Goal: Transaction & Acquisition: Purchase product/service

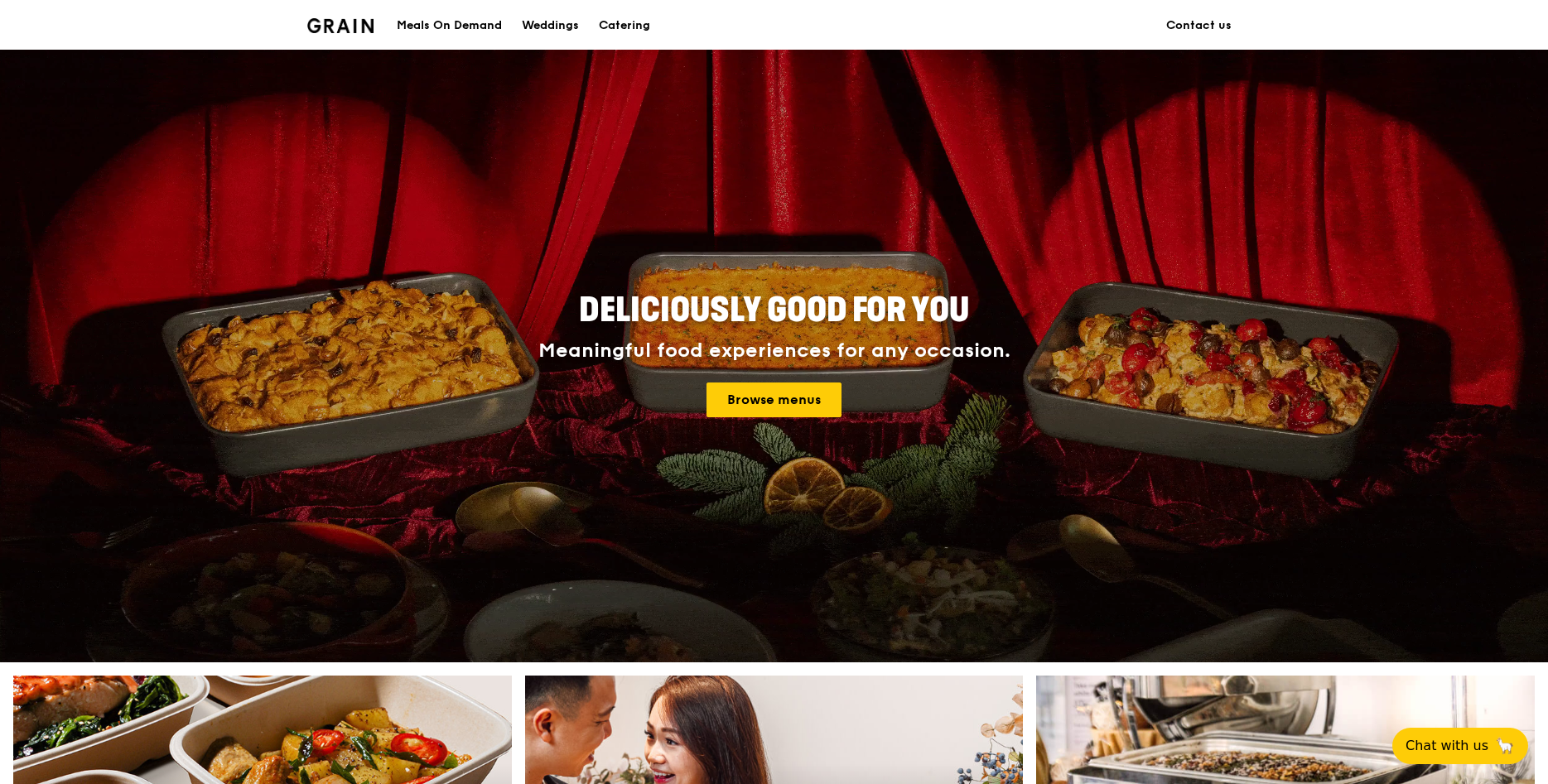
scroll to position [676, 0]
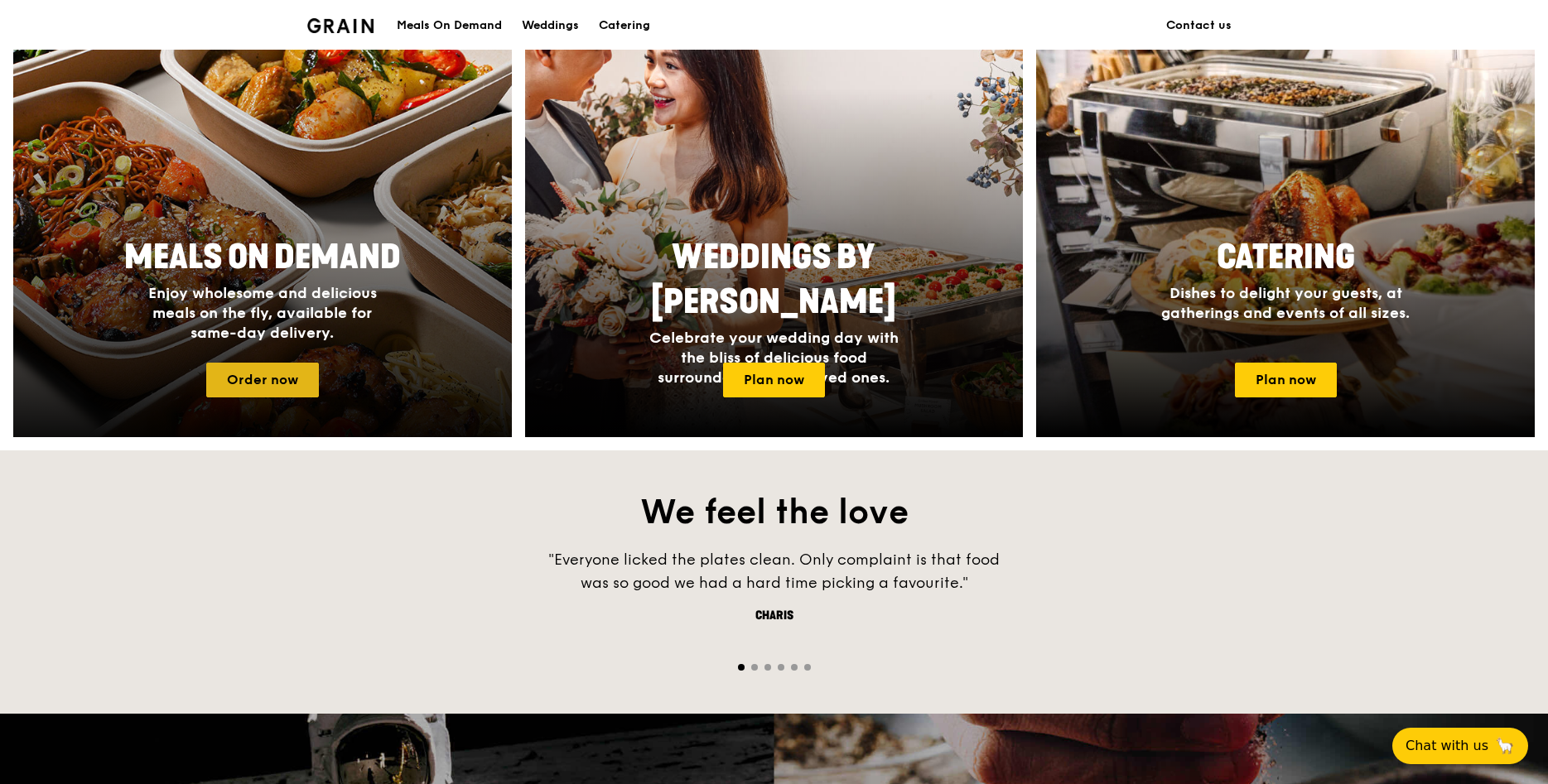
click at [281, 377] on link "Order now" at bounding box center [262, 379] width 112 height 35
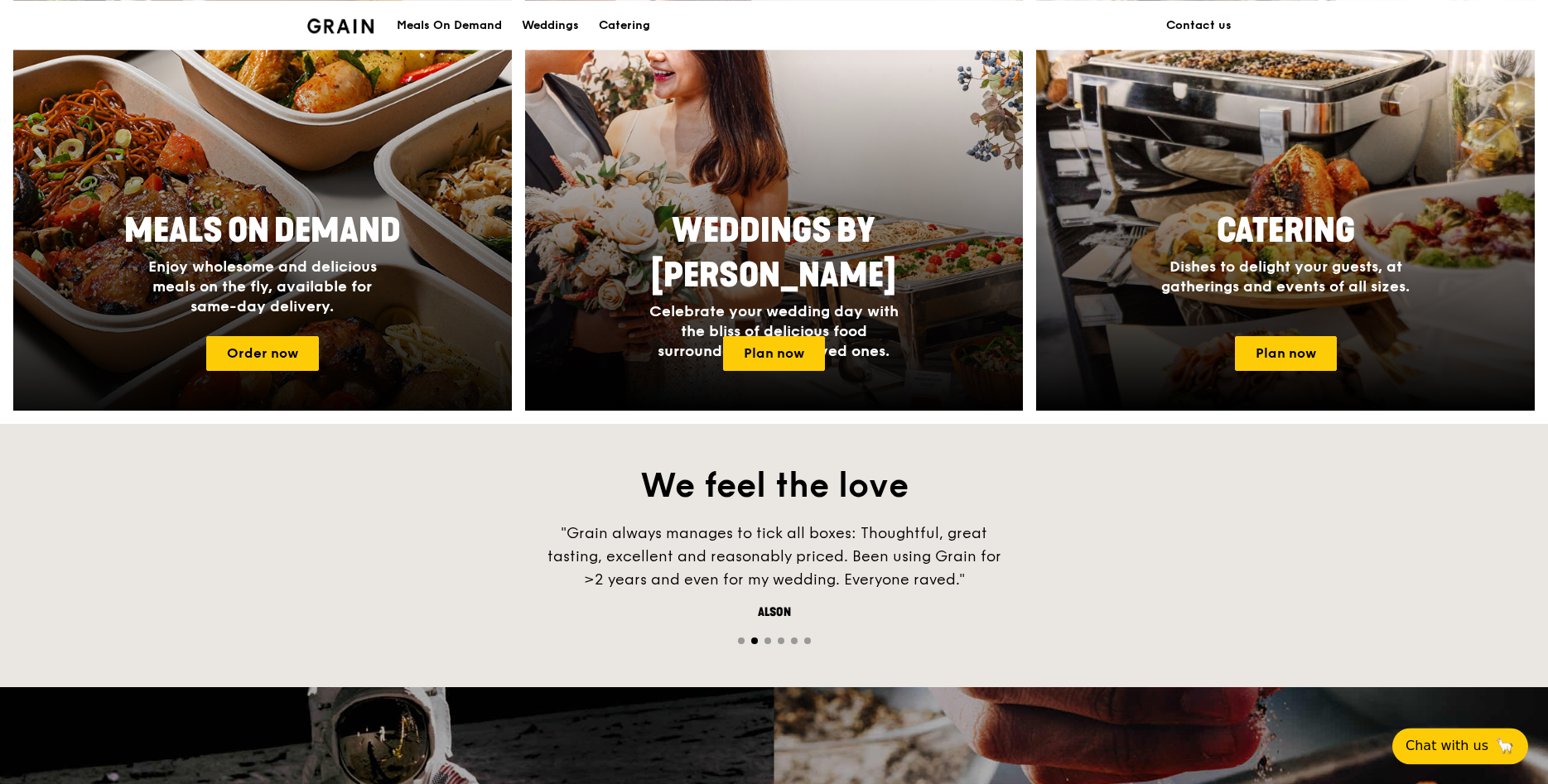
scroll to position [78, 0]
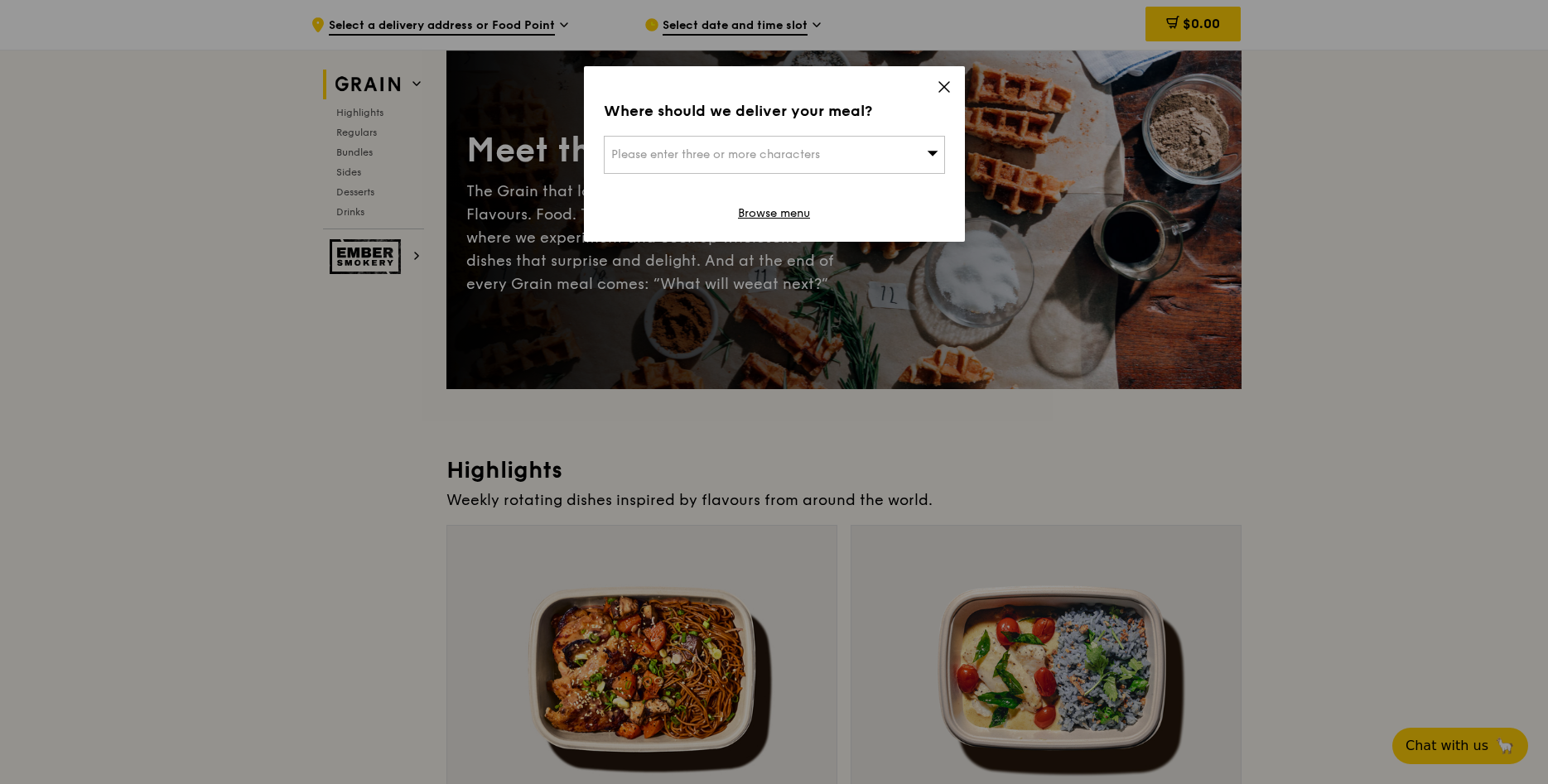
click at [943, 87] on icon at bounding box center [944, 87] width 10 height 10
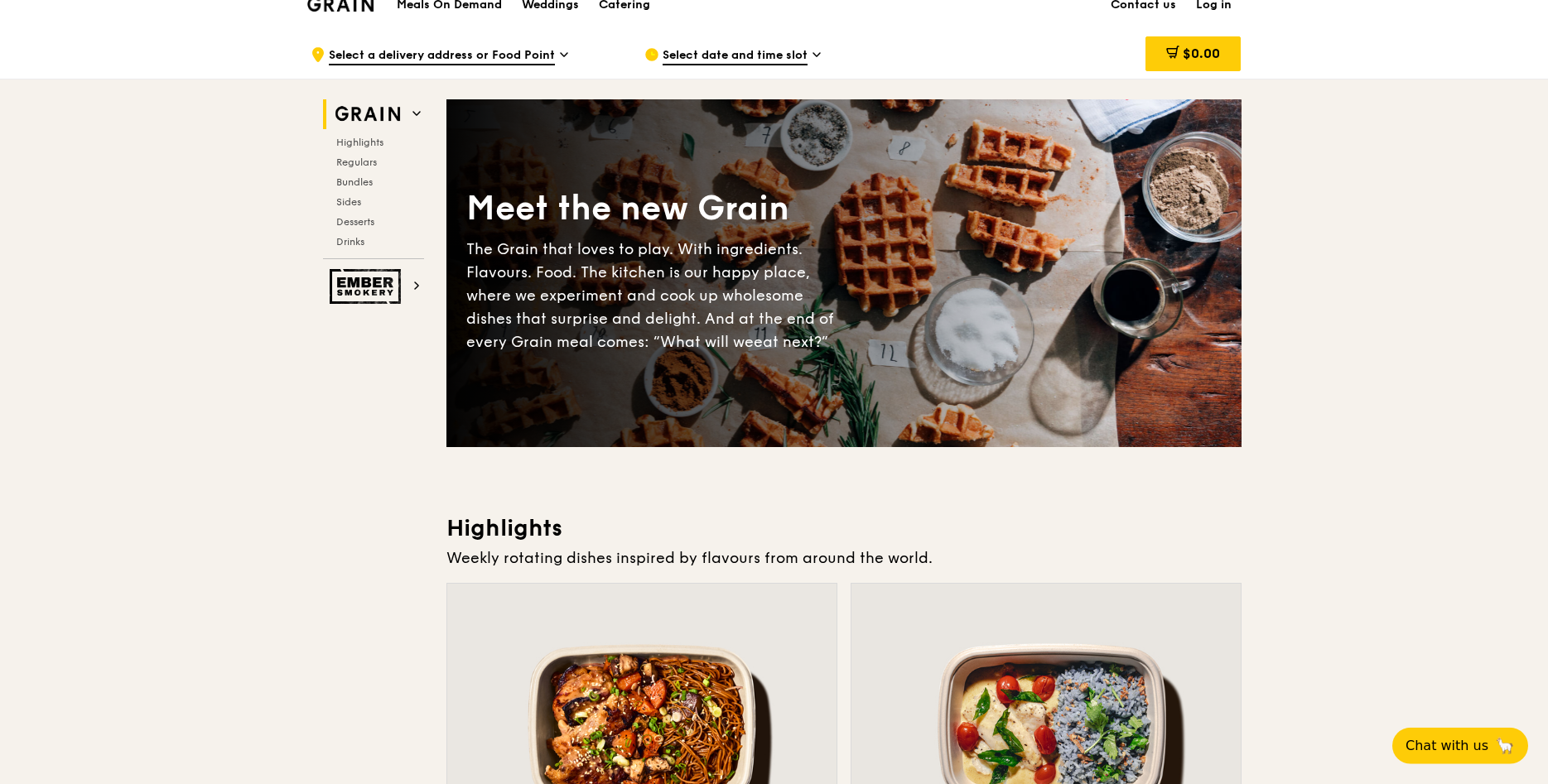
scroll to position [0, 0]
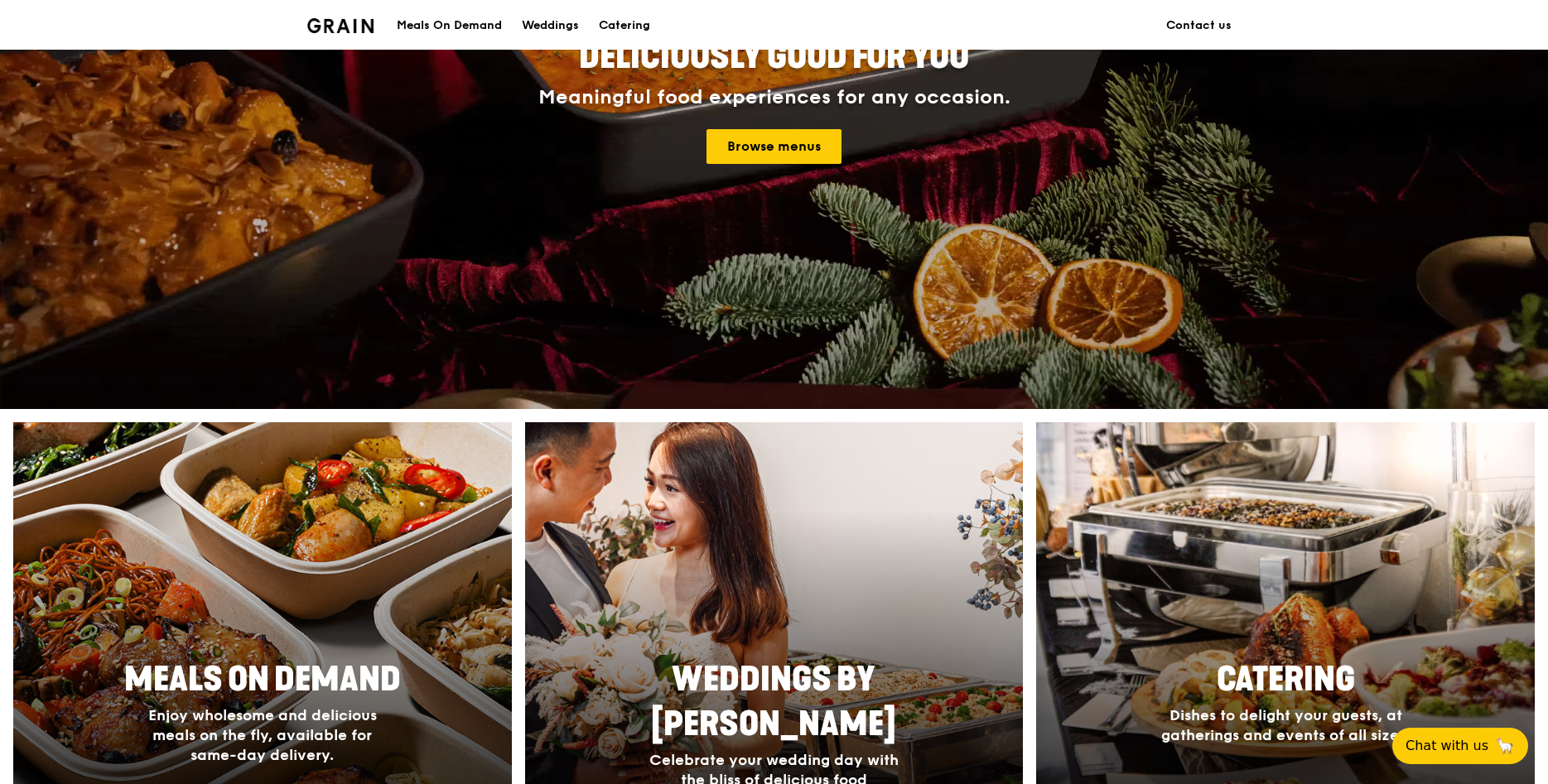
scroll to position [422, 0]
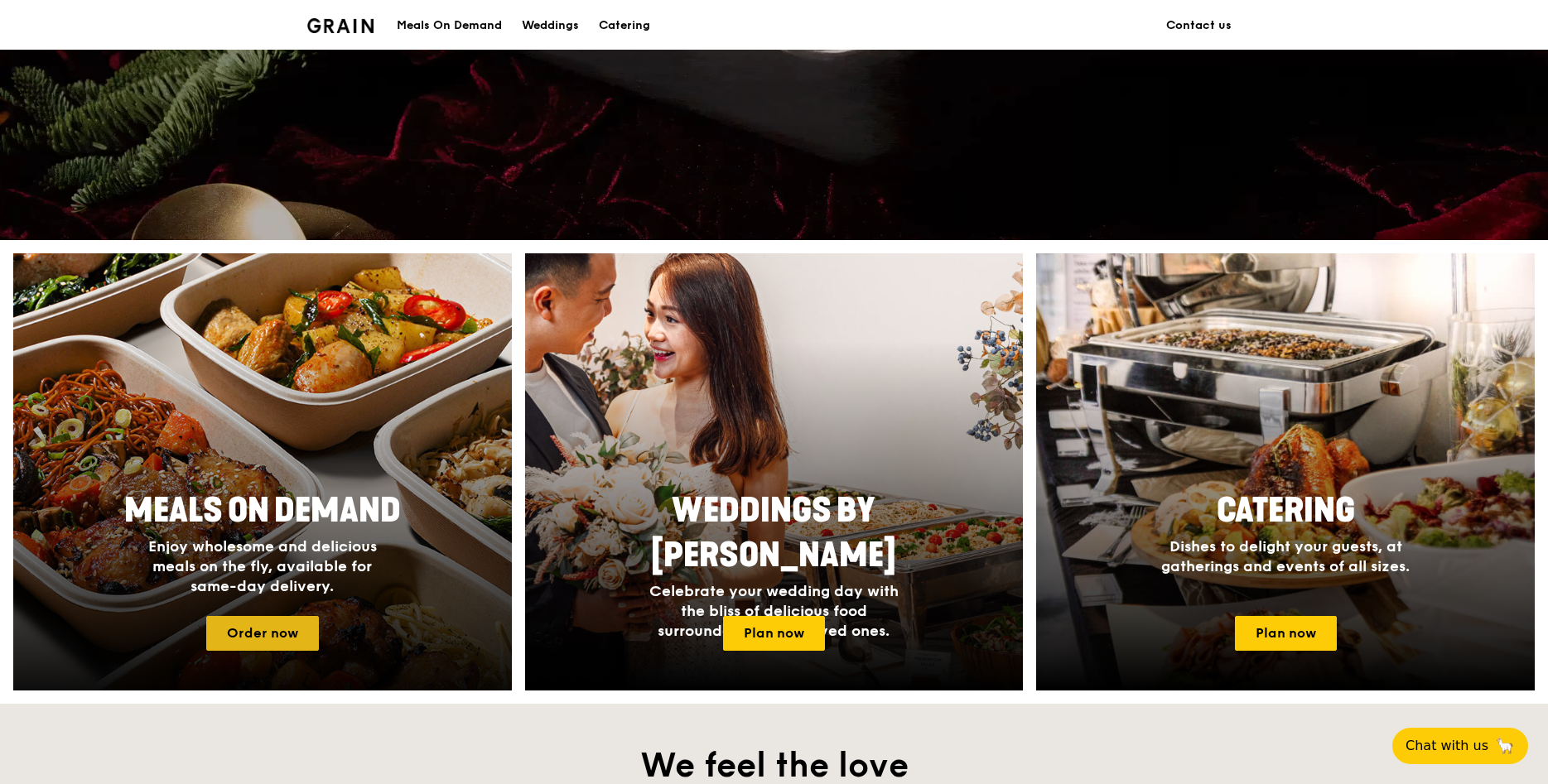
click at [272, 626] on link "Order now" at bounding box center [262, 633] width 112 height 35
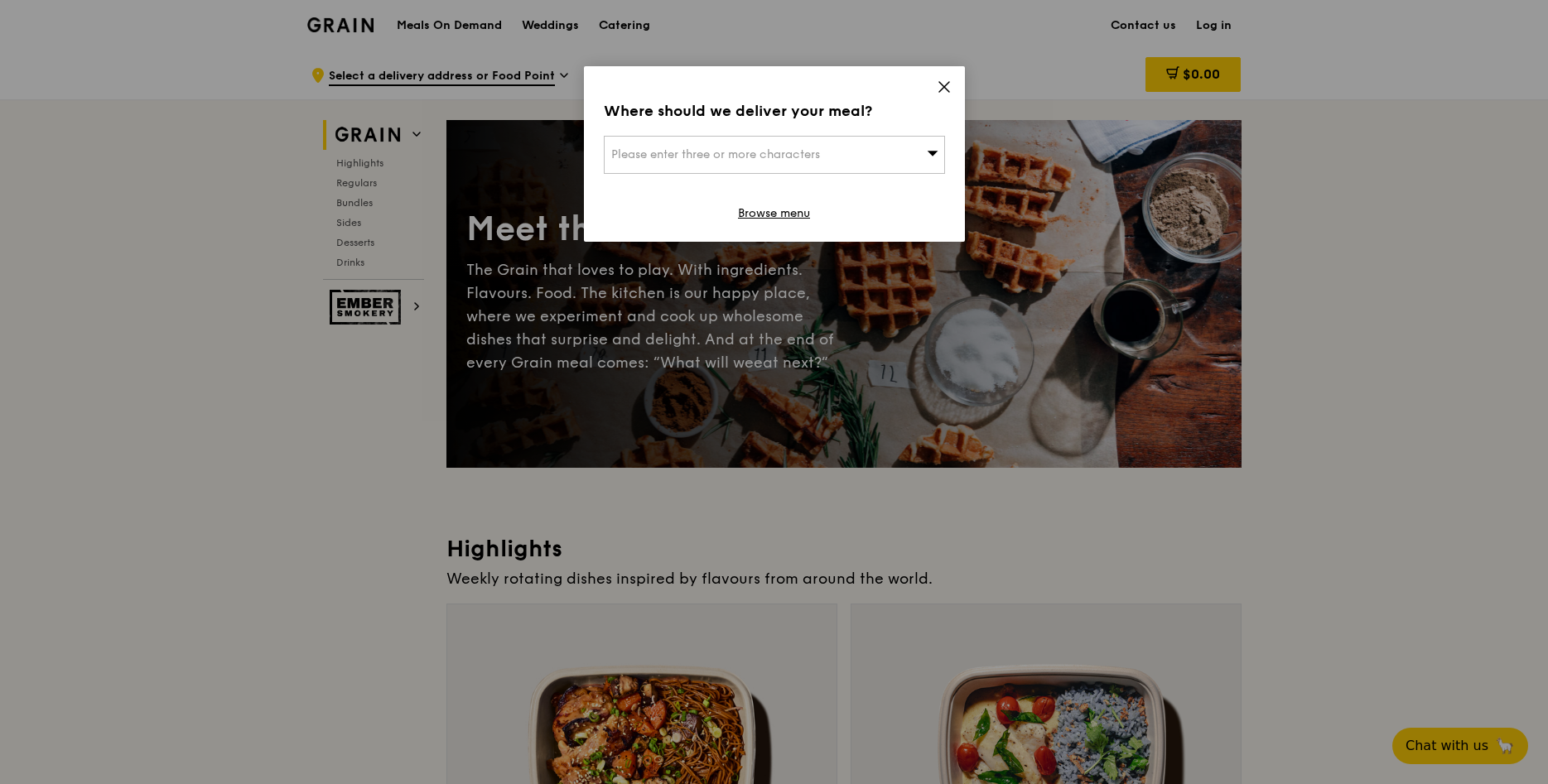
click at [947, 91] on icon at bounding box center [944, 87] width 10 height 10
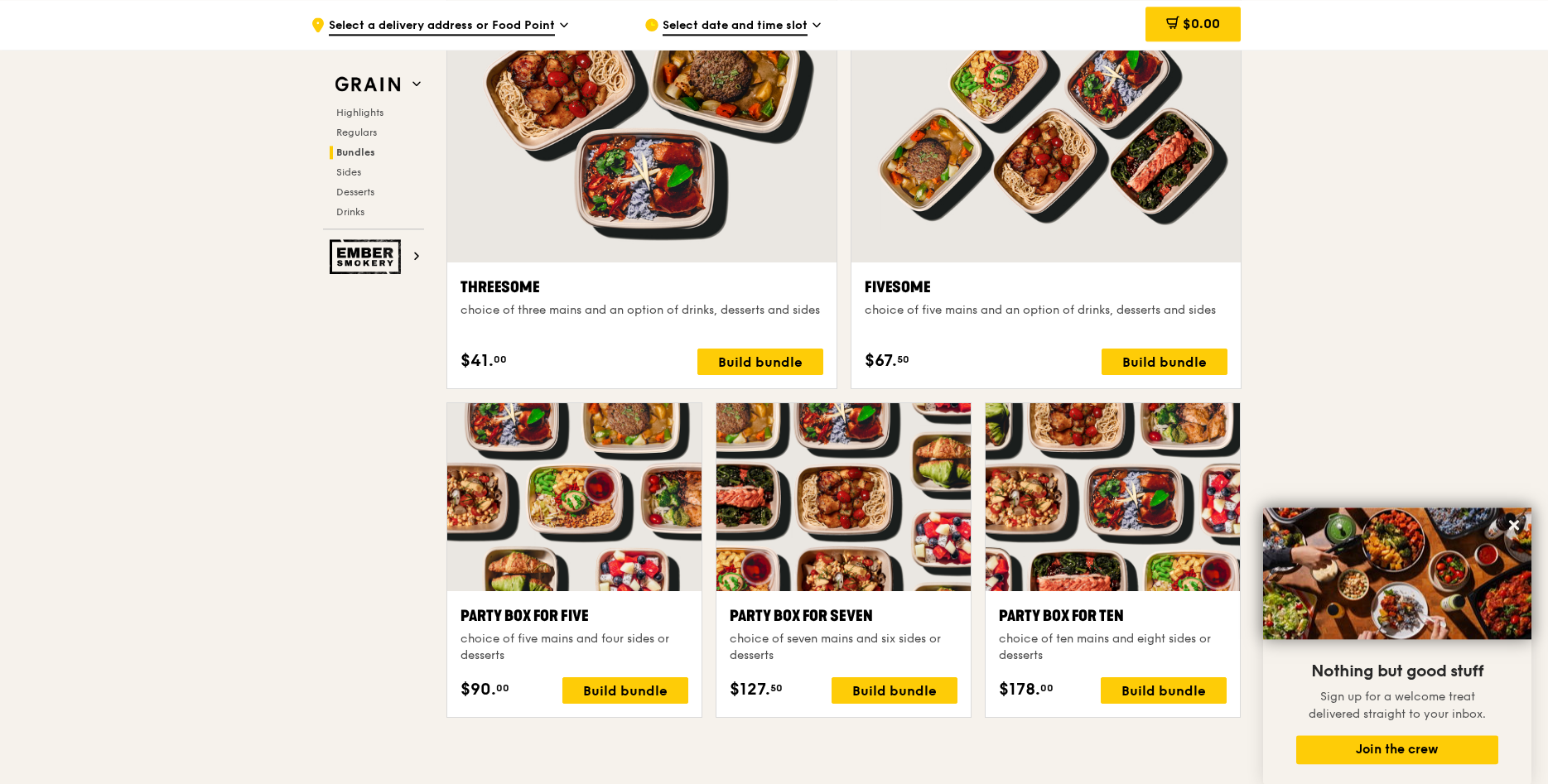
scroll to position [2955, 0]
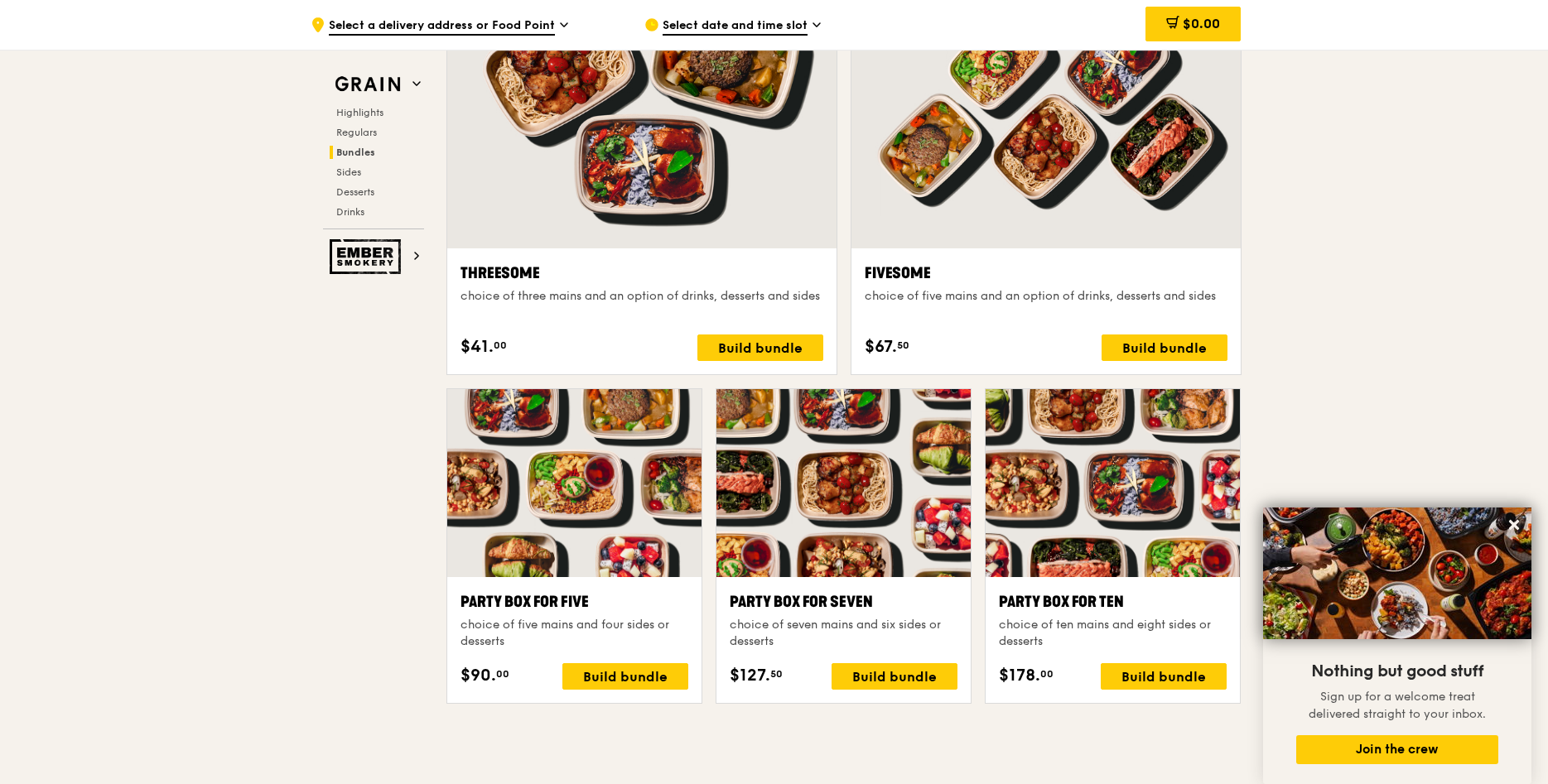
drag, startPoint x: 742, startPoint y: 679, endPoint x: 779, endPoint y: 669, distance: 38.3
click at [779, 669] on div "$127. 50" at bounding box center [755, 675] width 53 height 24
click at [782, 669] on div "$127. 50 Build bundle" at bounding box center [843, 676] width 228 height 26
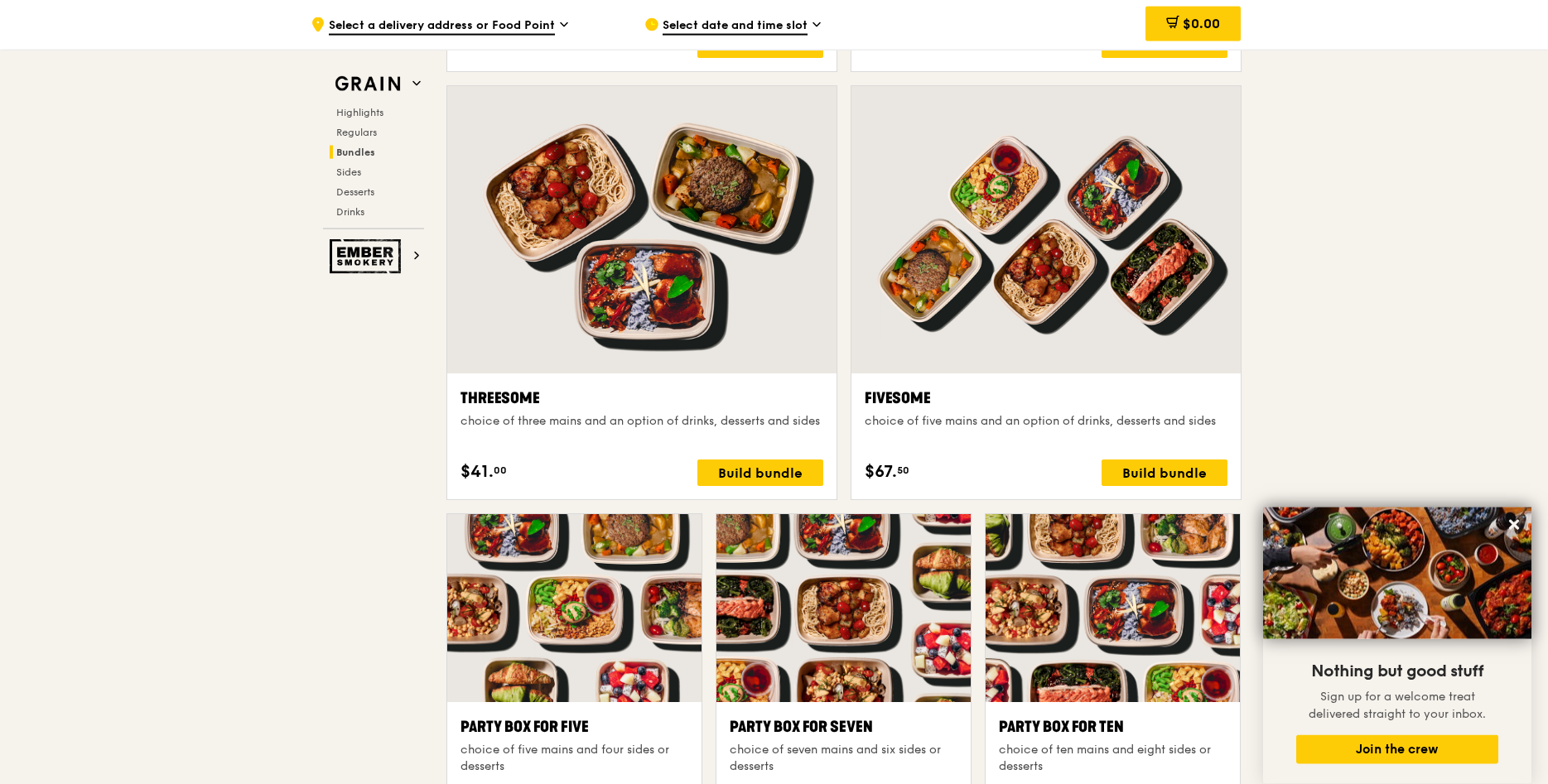
scroll to position [2786, 0]
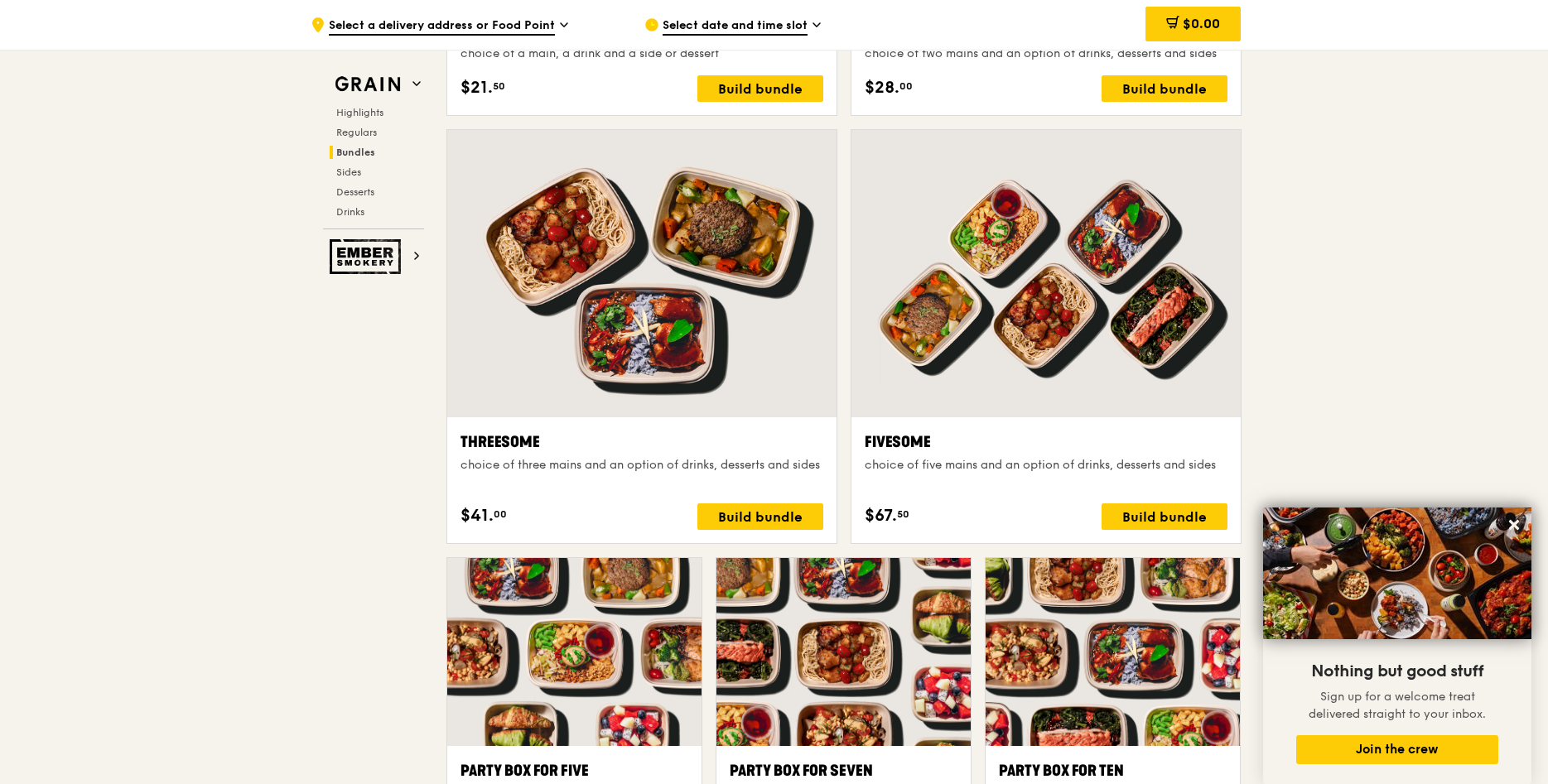
drag, startPoint x: 952, startPoint y: 459, endPoint x: 1229, endPoint y: 458, distance: 277.0
click at [1229, 458] on div "Fivesome choice of five mains and an option of drinks, desserts and sides $67. …" at bounding box center [1046, 480] width 390 height 126
click at [1028, 493] on div "Fivesome choice of five mains and an option of drinks, desserts and sides $67. …" at bounding box center [1045, 481] width 362 height 100
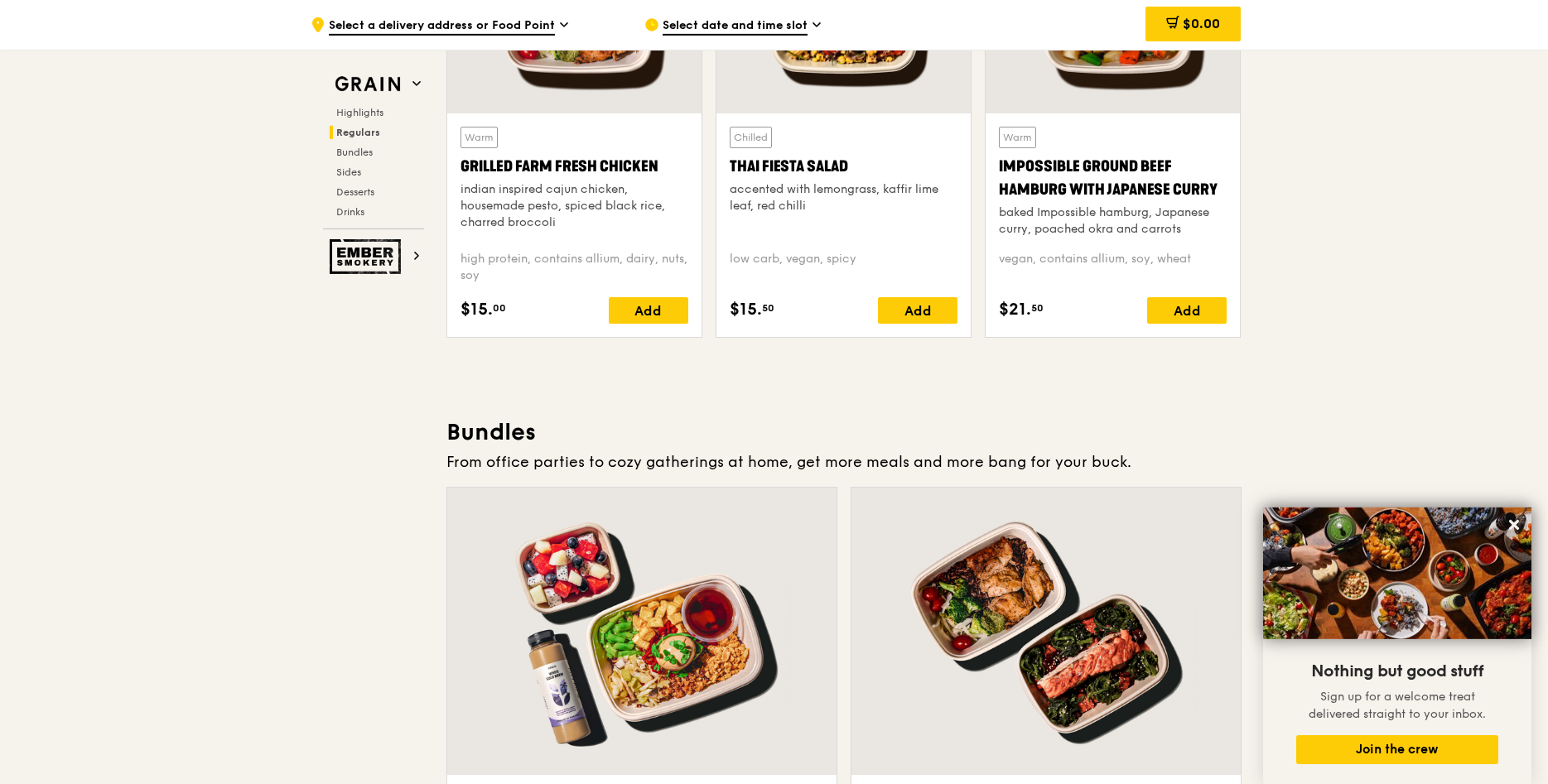
scroll to position [2376, 0]
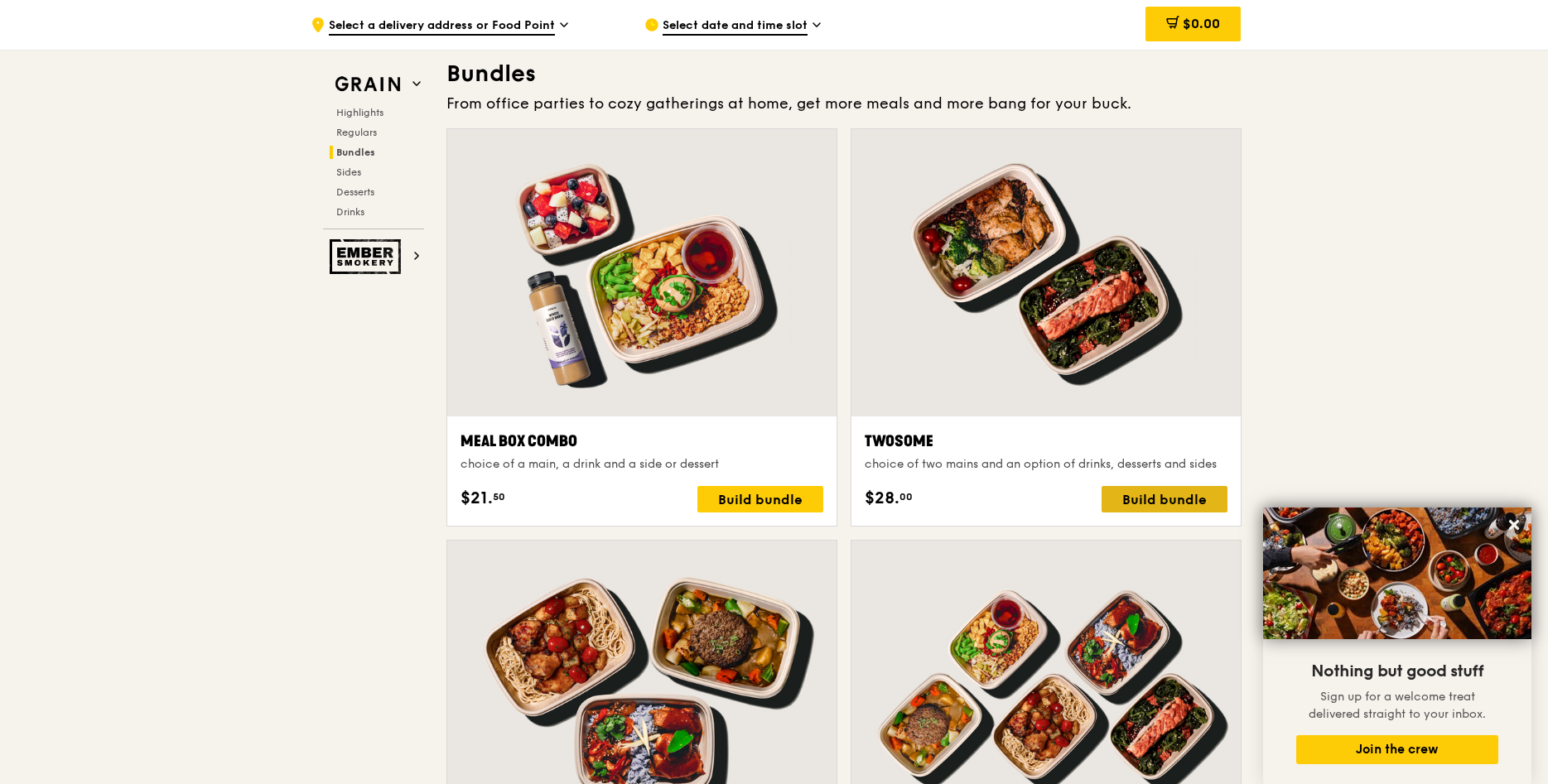
click at [1139, 504] on div "Build bundle" at bounding box center [1164, 498] width 126 height 26
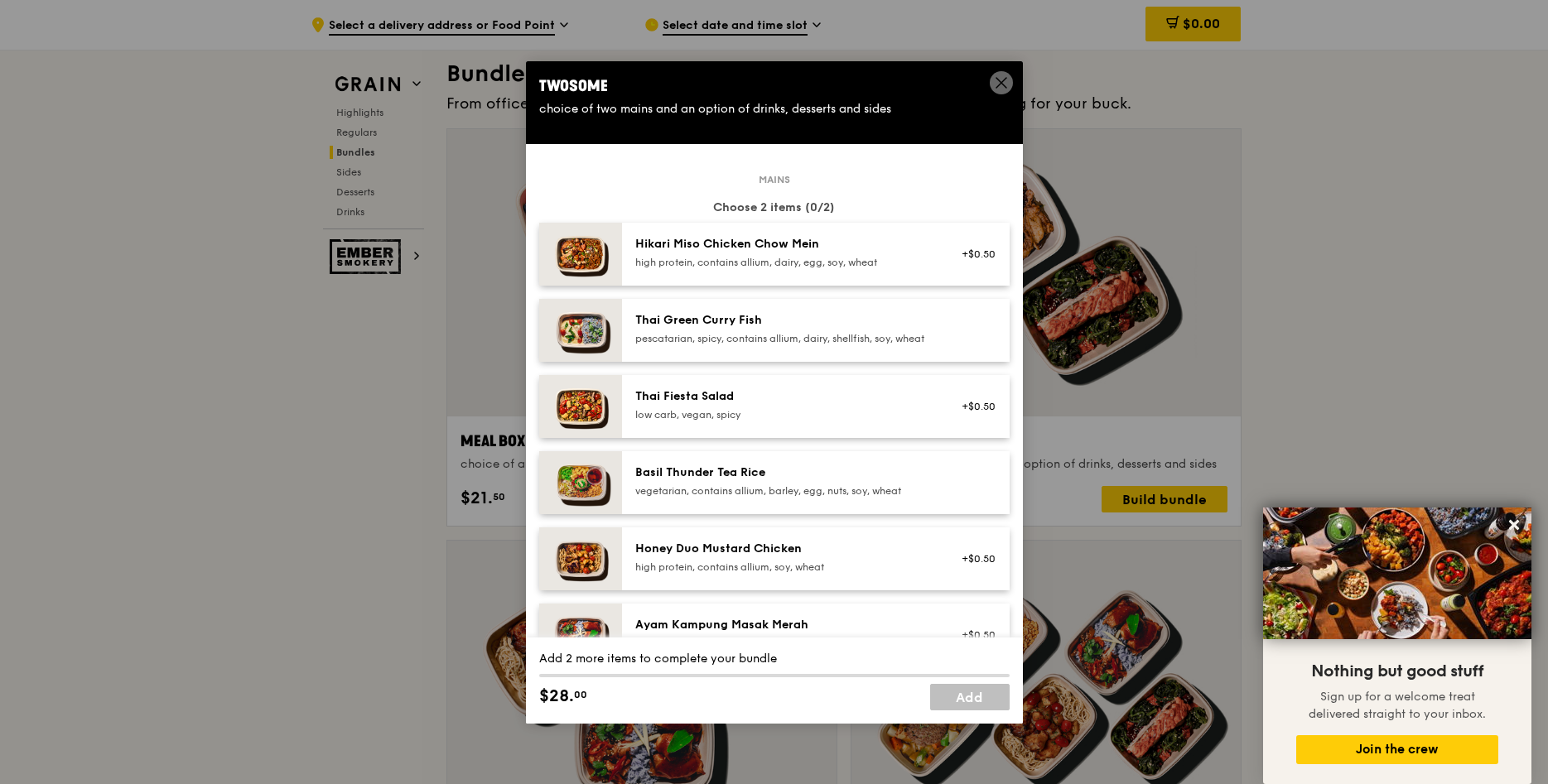
click at [996, 94] on span at bounding box center [1001, 85] width 15 height 19
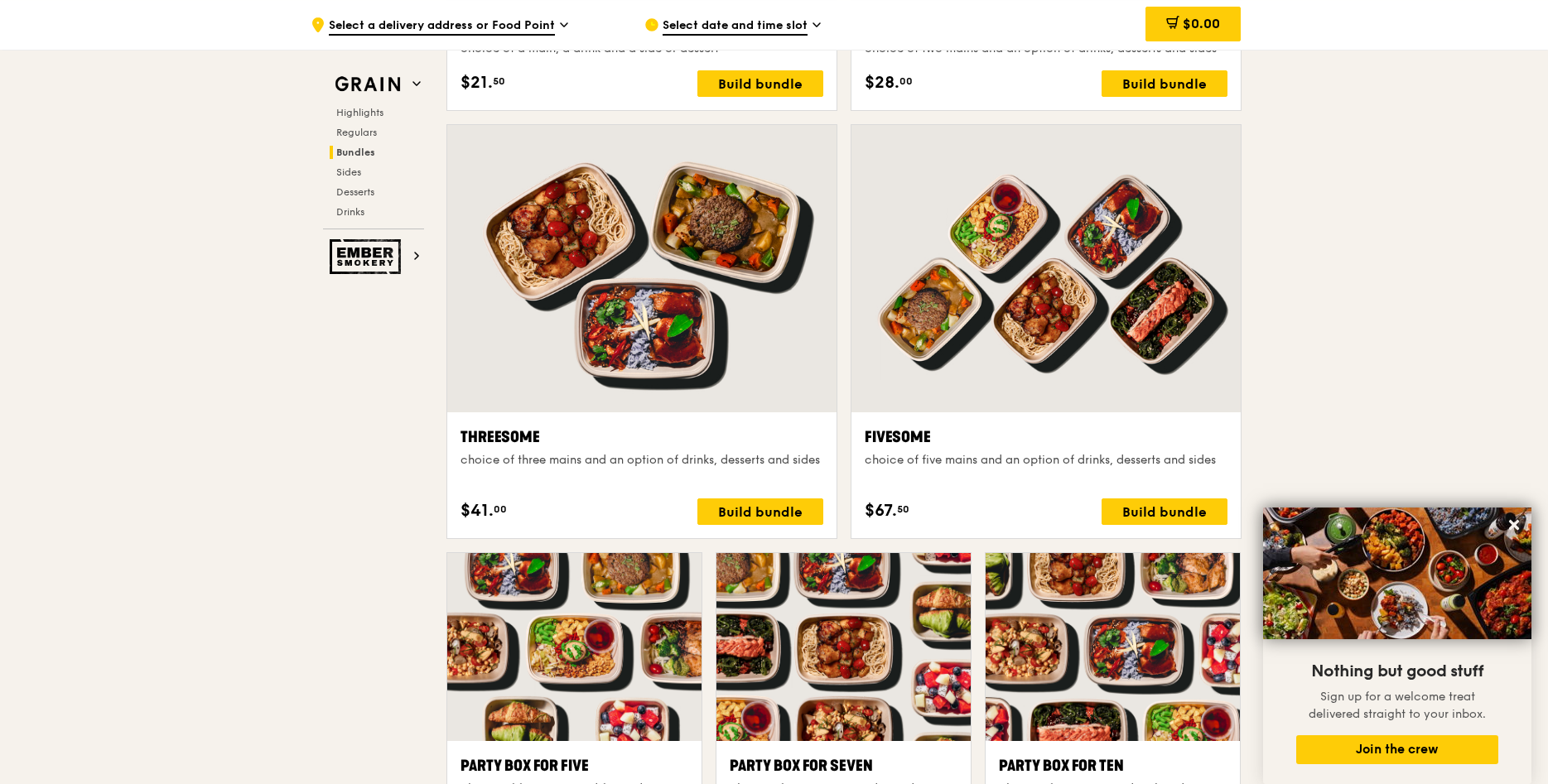
scroll to position [2798, 0]
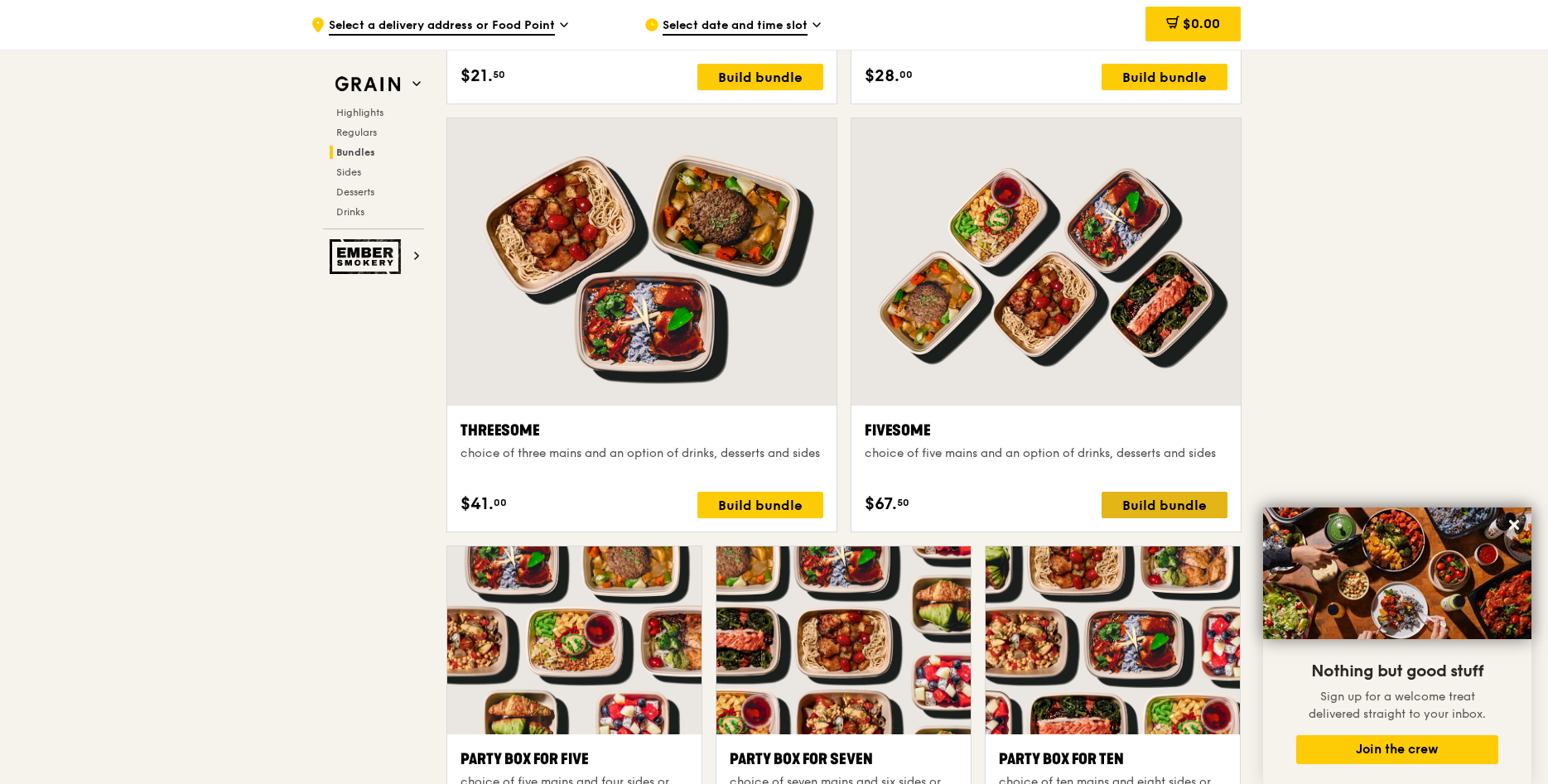
click at [1164, 504] on div "Build bundle" at bounding box center [1164, 504] width 126 height 26
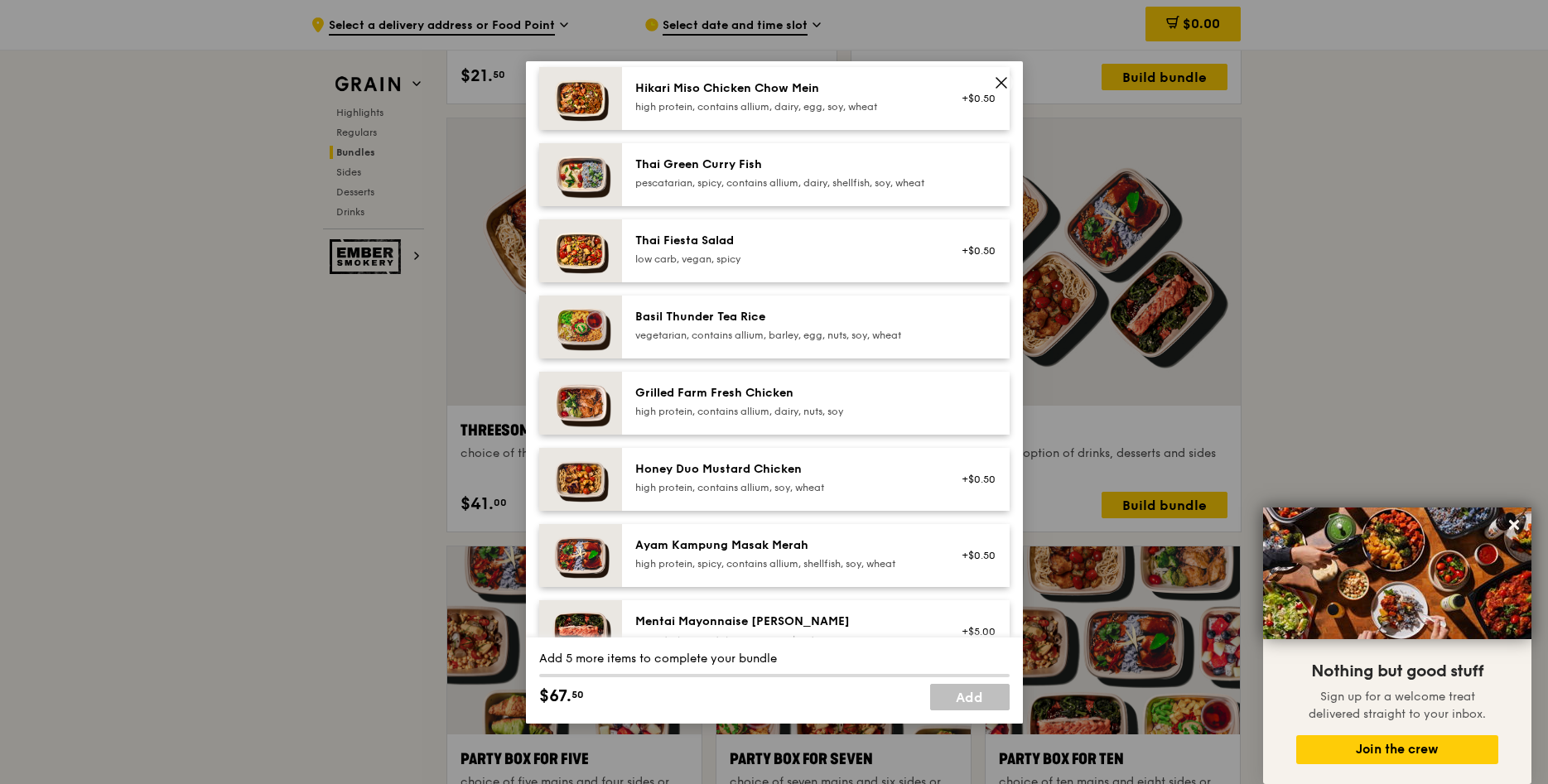
scroll to position [188, 0]
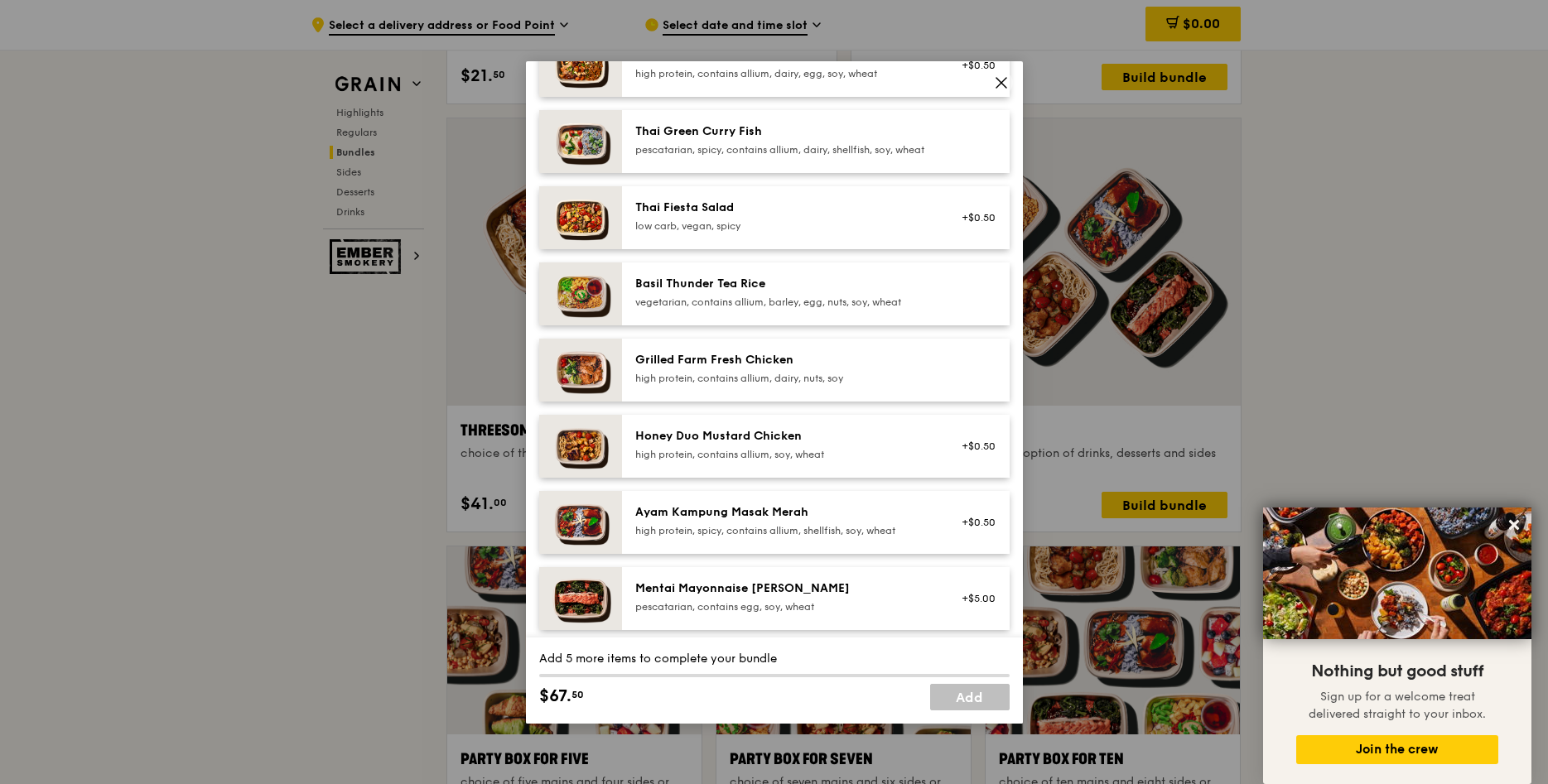
click at [796, 368] on div "Grilled Farm Fresh Chicken" at bounding box center [784, 361] width 297 height 17
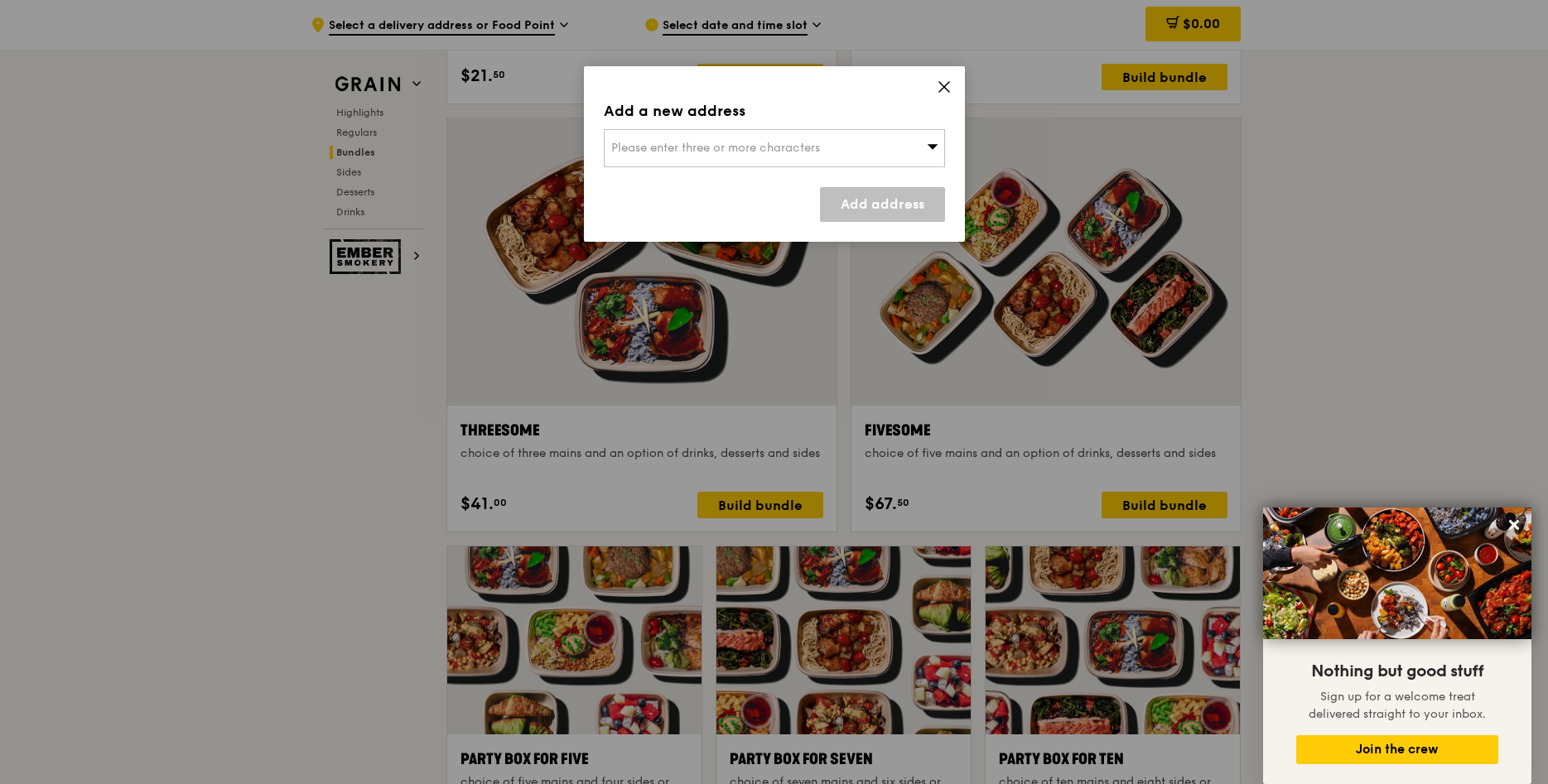
click at [945, 81] on icon at bounding box center [944, 87] width 15 height 15
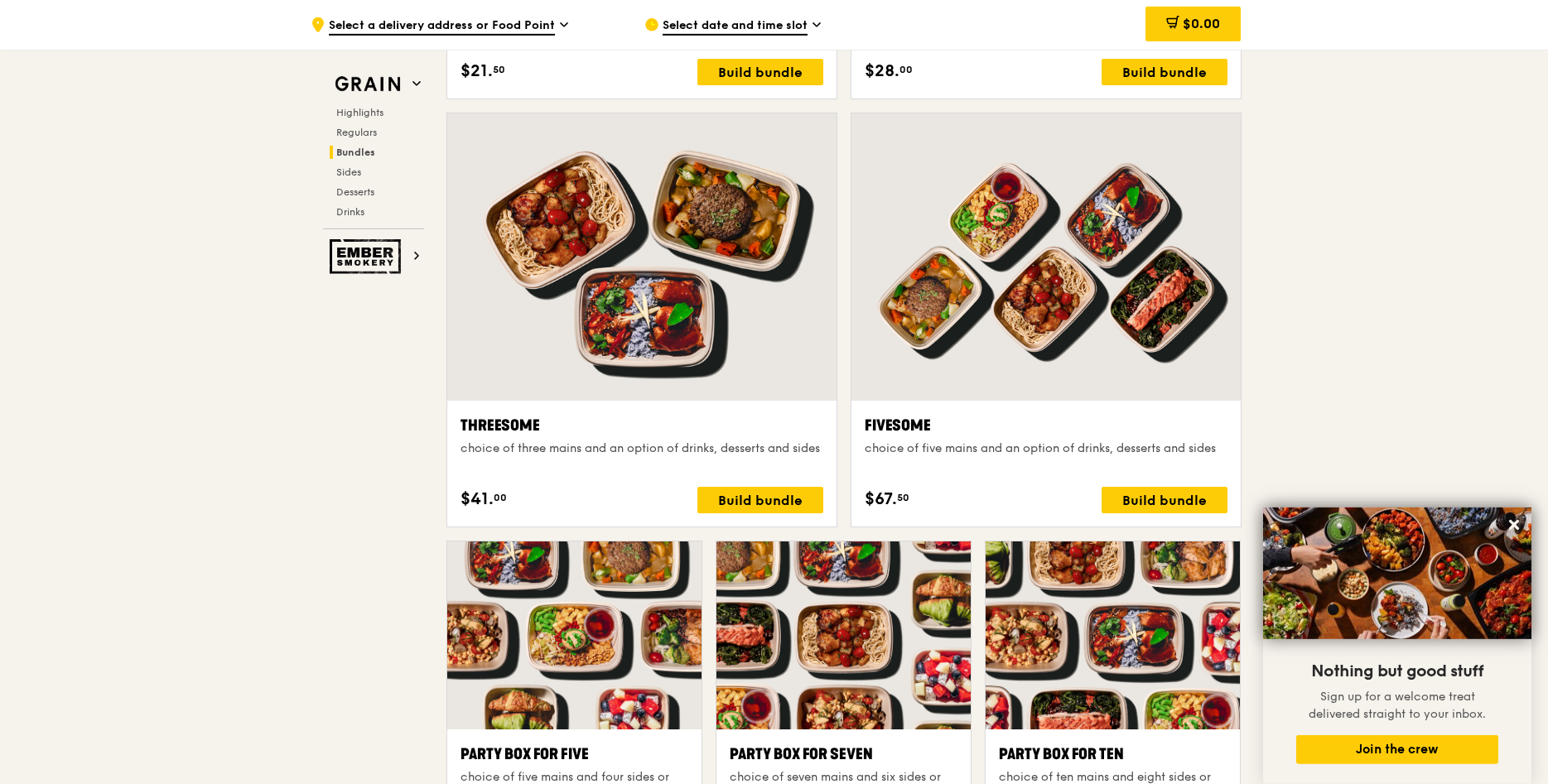
scroll to position [2798, 0]
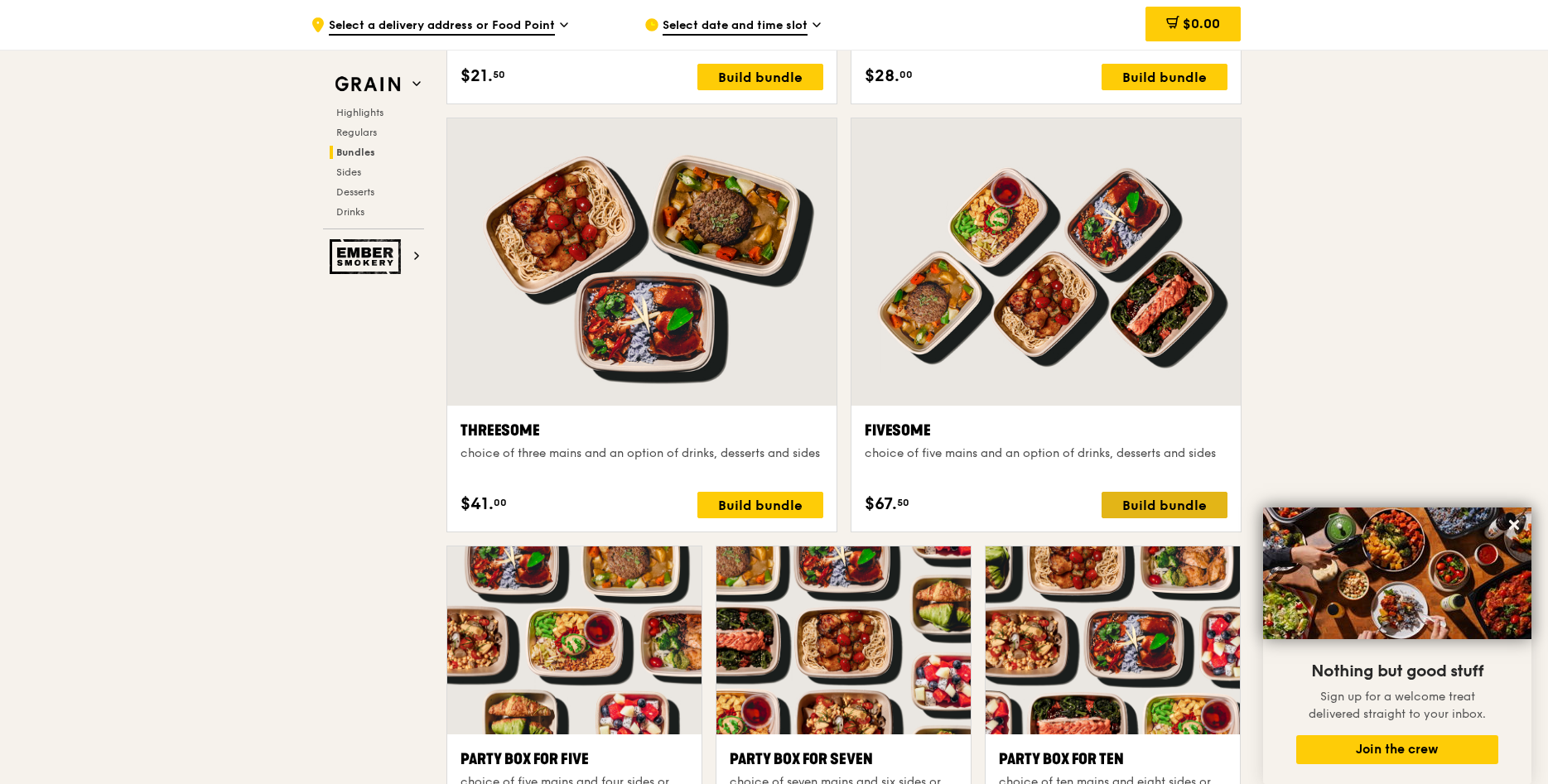
click at [1175, 507] on div "Build bundle" at bounding box center [1164, 504] width 126 height 26
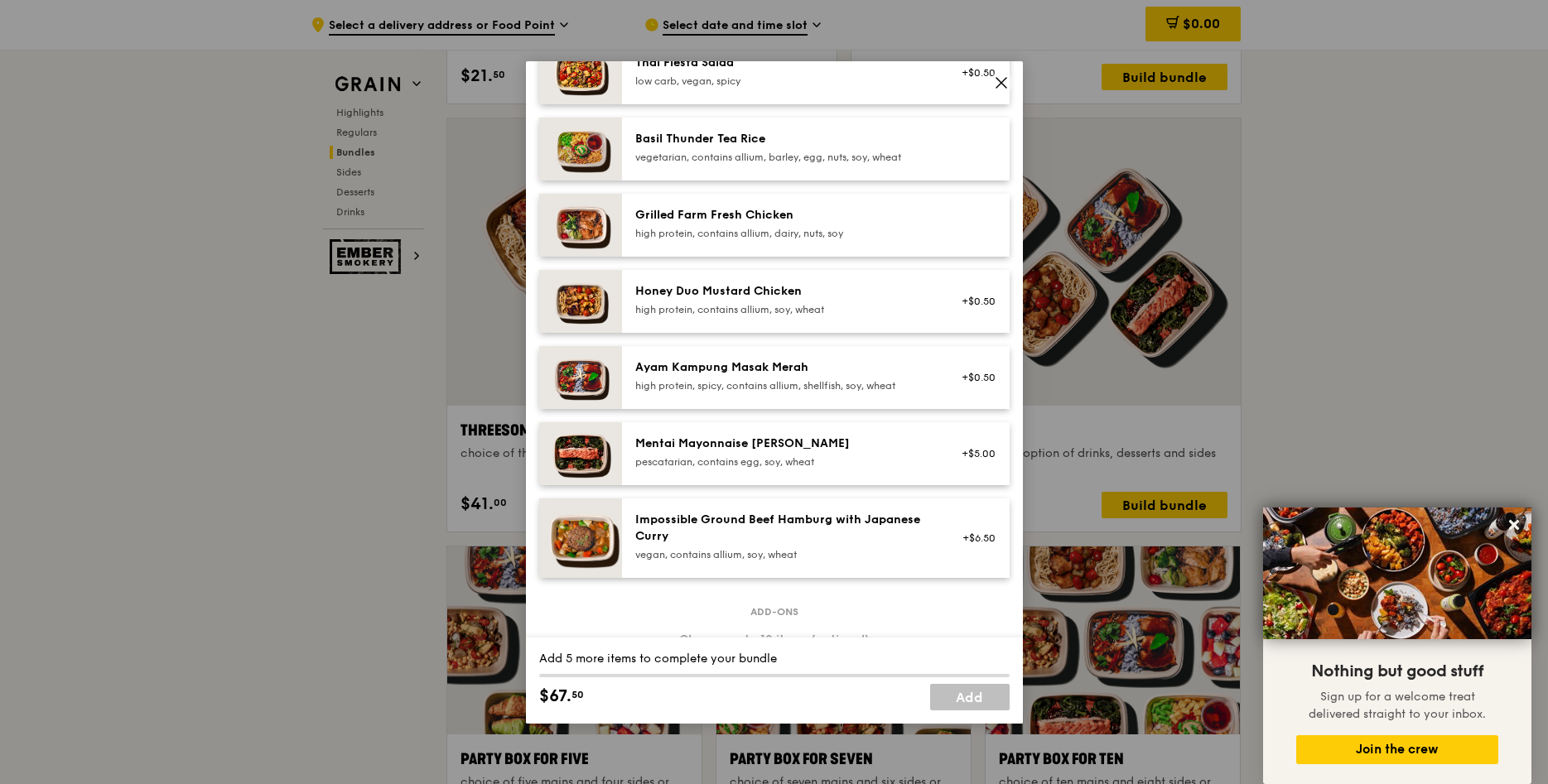
scroll to position [283, 0]
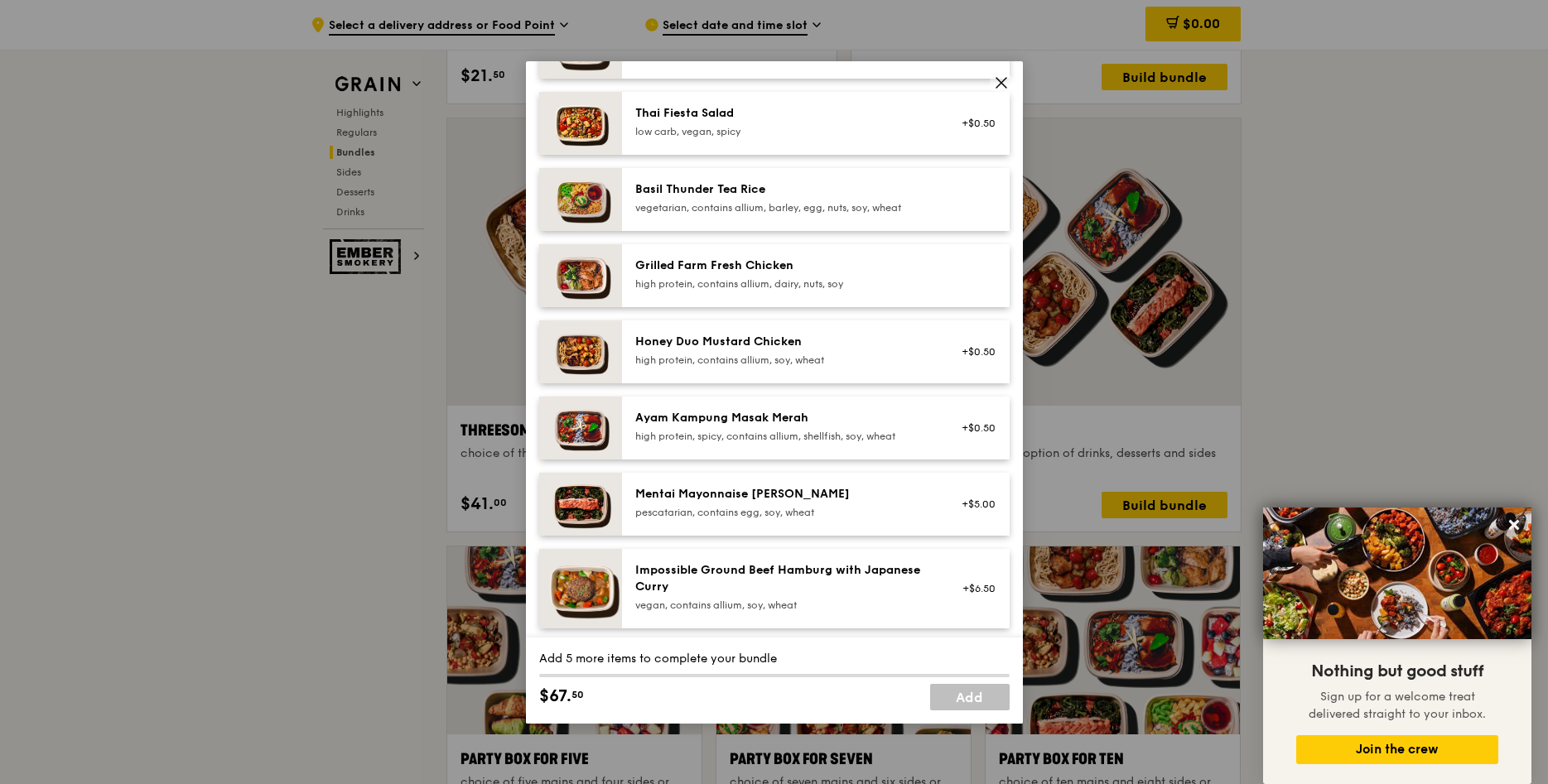
click at [1000, 73] on span at bounding box center [1000, 82] width 23 height 23
